Goal: Information Seeking & Learning: Learn about a topic

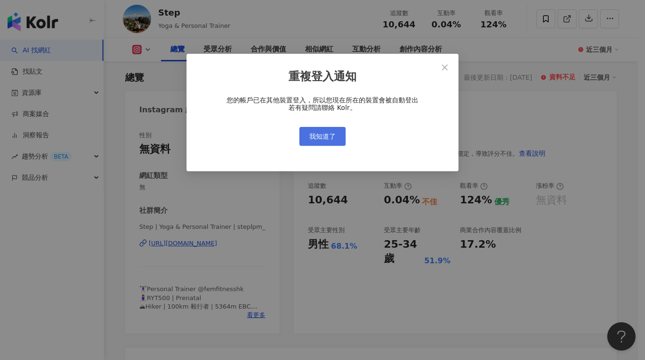
click at [331, 134] on span "我知道了" at bounding box center [322, 137] width 26 height 8
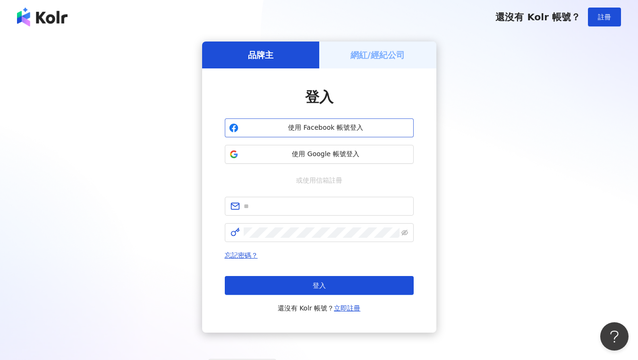
click at [321, 130] on span "使用 Facebook 帳號登入" at bounding box center [325, 127] width 167 height 9
click at [322, 130] on span "使用 Facebook 帳號登入" at bounding box center [325, 127] width 167 height 9
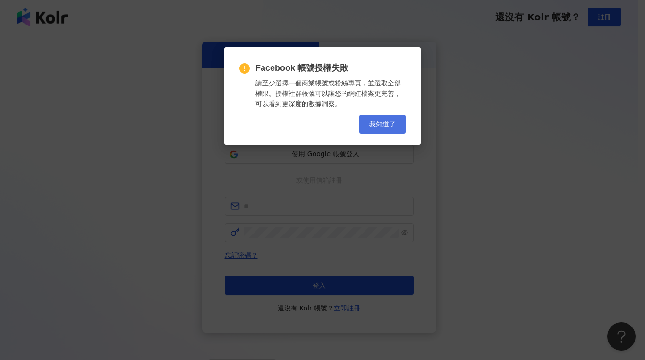
click at [371, 124] on span "我知道了" at bounding box center [382, 124] width 26 height 8
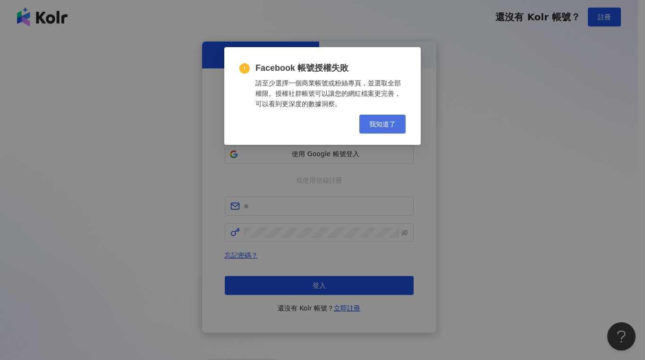
click at [380, 128] on span "我知道了" at bounding box center [382, 124] width 26 height 8
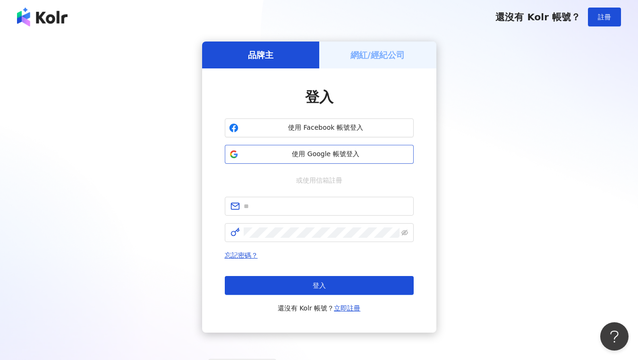
click at [315, 162] on button "使用 Google 帳號登入" at bounding box center [319, 154] width 189 height 19
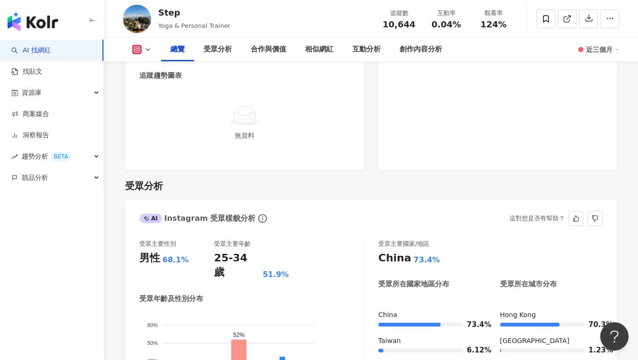
scroll to position [715, 0]
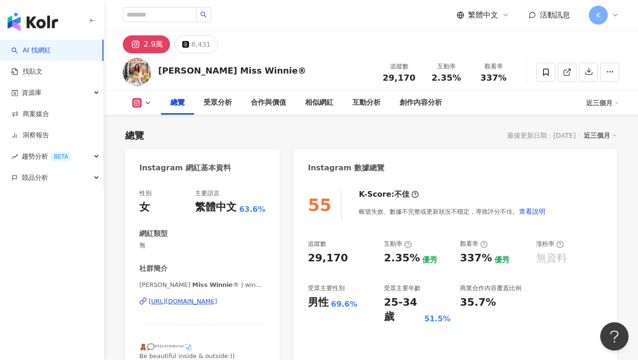
scroll to position [58, 0]
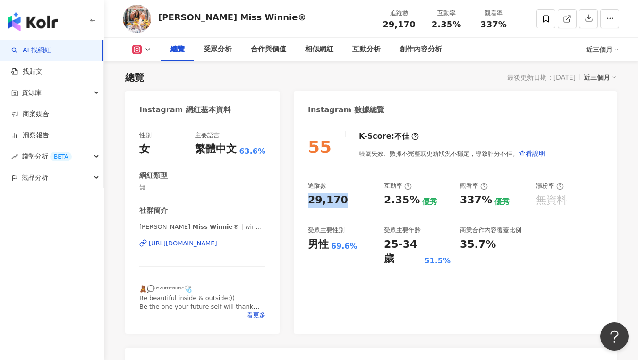
drag, startPoint x: 342, startPoint y: 199, endPoint x: 289, endPoint y: 200, distance: 52.9
copy div "29,170"
click at [387, 195] on div "2.35%" at bounding box center [402, 200] width 36 height 15
drag, startPoint x: 398, startPoint y: 200, endPoint x: 415, endPoint y: 201, distance: 17.5
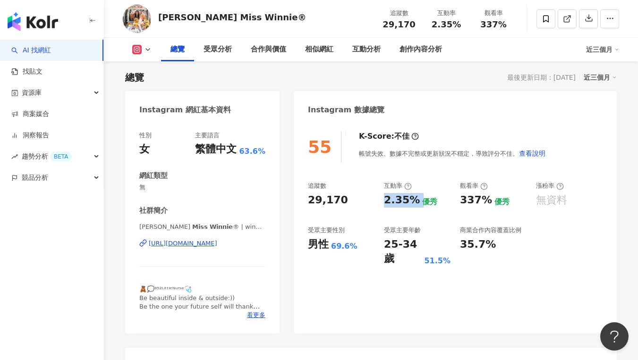
click at [415, 201] on div "追蹤數 29,170 互動率 2.35% 優秀 觀看率 337% 優秀 漲粉率 無資料 受眾主要性別 男性 69.6% 受眾主要年齡 25-34 歲 51.5…" at bounding box center [455, 224] width 295 height 85
copy div "2.35%"
